Goal: Information Seeking & Learning: Learn about a topic

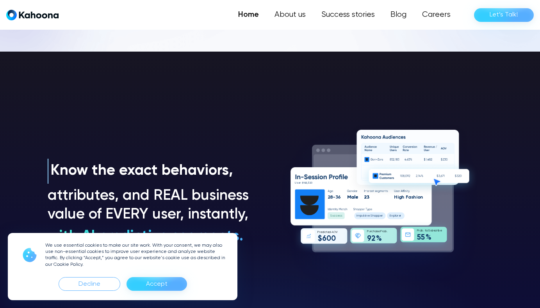
click at [178, 282] on div "Accept" at bounding box center [157, 284] width 61 height 14
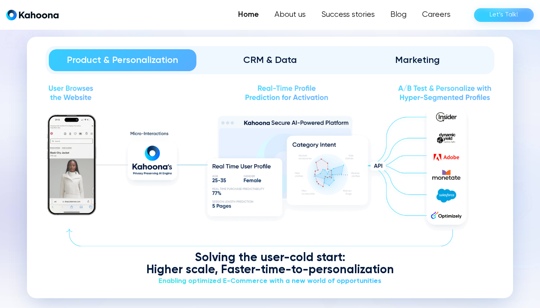
scroll to position [911, 0]
click at [266, 68] on link "CRM & Data" at bounding box center [271, 61] width 148 height 22
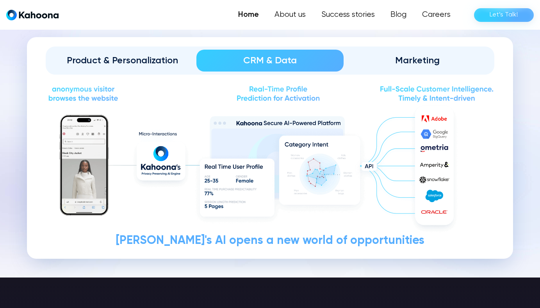
click at [420, 50] on link "Marketing" at bounding box center [418, 61] width 148 height 22
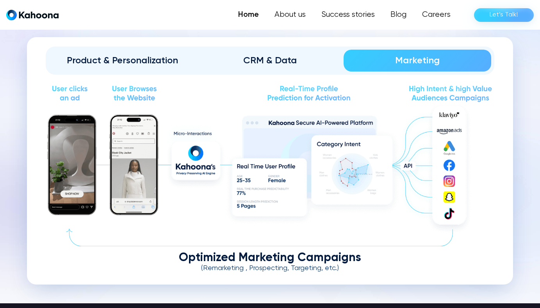
click at [124, 57] on div "Product & Personalization" at bounding box center [123, 60] width 126 height 13
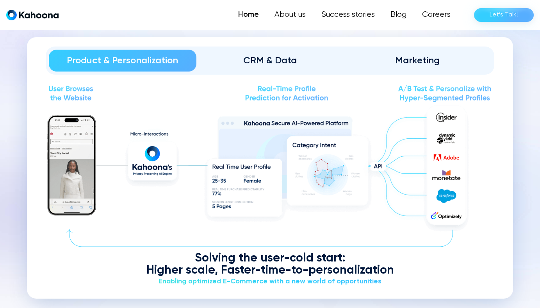
click at [279, 62] on div "CRM & Data" at bounding box center [270, 60] width 126 height 13
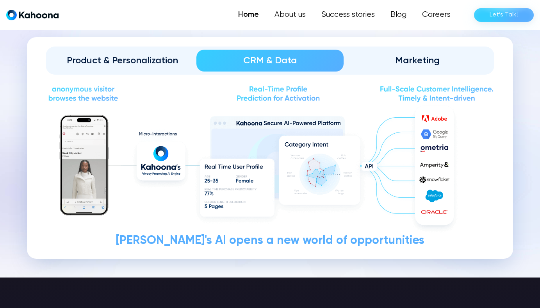
click at [420, 56] on div "Marketing" at bounding box center [418, 60] width 126 height 13
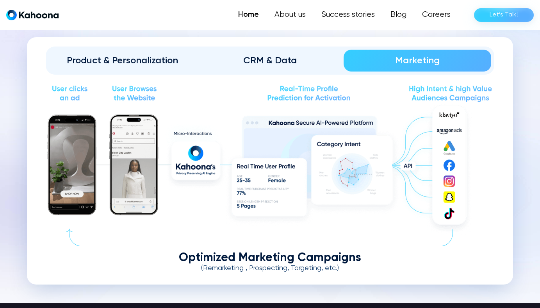
click at [101, 68] on link "Product & Personalization" at bounding box center [123, 61] width 148 height 22
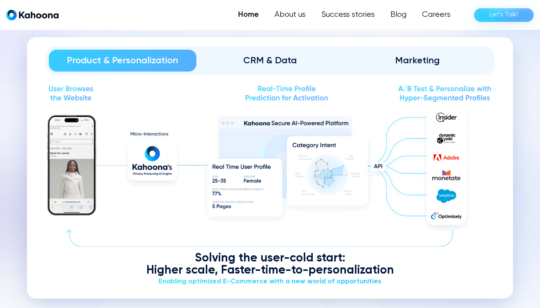
click at [248, 55] on div "CRM & Data" at bounding box center [270, 60] width 126 height 13
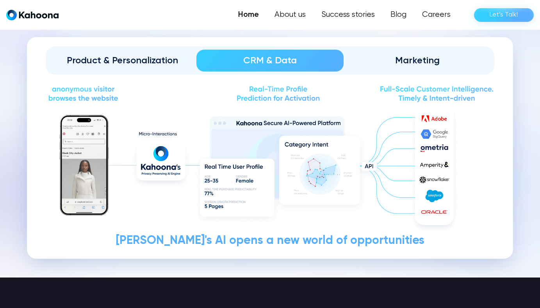
click at [443, 66] on link "Marketing" at bounding box center [418, 61] width 148 height 22
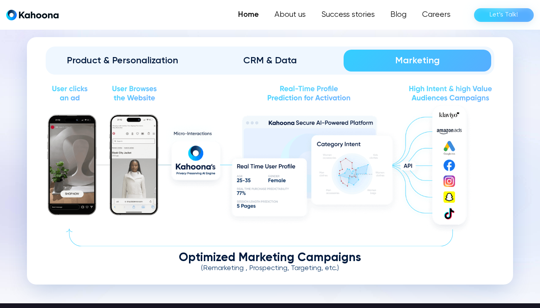
click at [164, 57] on div "Product & Personalization" at bounding box center [123, 60] width 126 height 13
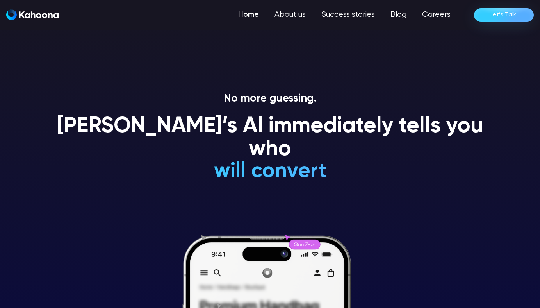
scroll to position [0, 0]
